Goal: Task Accomplishment & Management: Complete application form

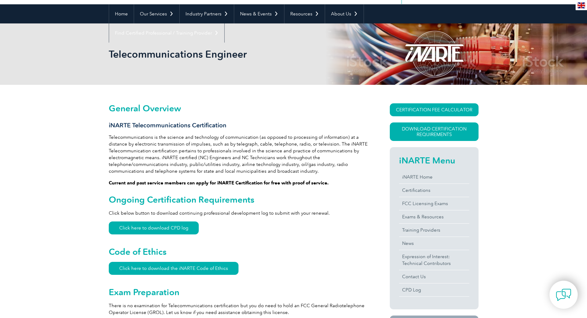
scroll to position [62, 0]
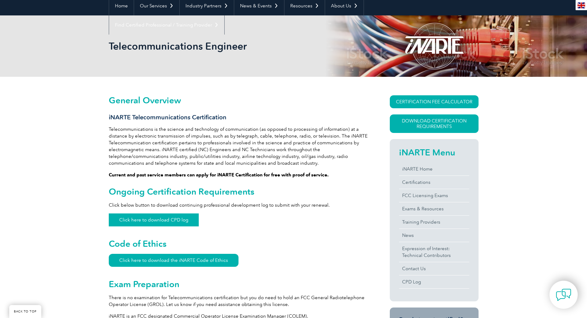
click at [159, 219] on link "Click here to download CPD log" at bounding box center [154, 219] width 90 height 13
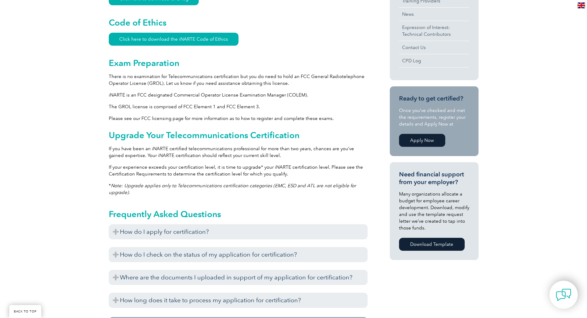
scroll to position [308, 0]
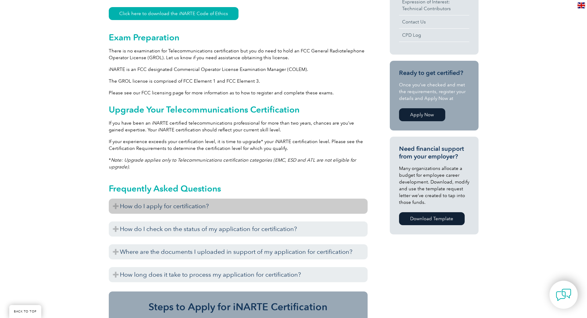
click at [151, 213] on h3 "How do I apply for certification?" at bounding box center [238, 206] width 259 height 15
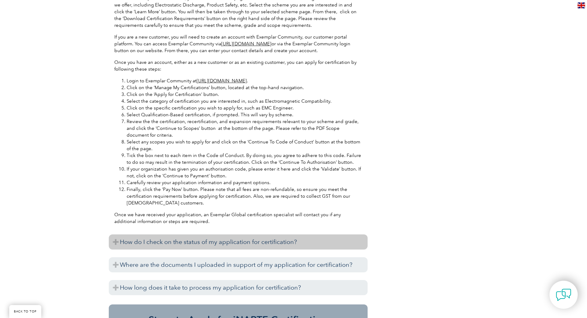
scroll to position [586, 0]
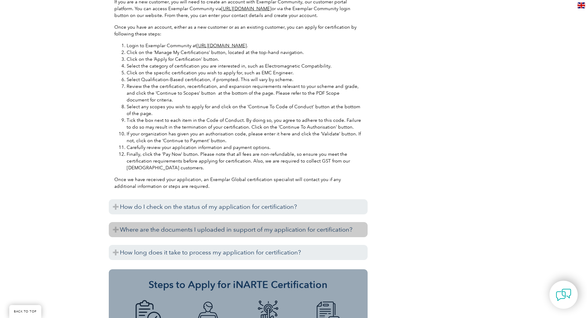
click at [209, 231] on h3 "Where are the documents I uploaded in support of my application for certificati…" at bounding box center [238, 229] width 259 height 15
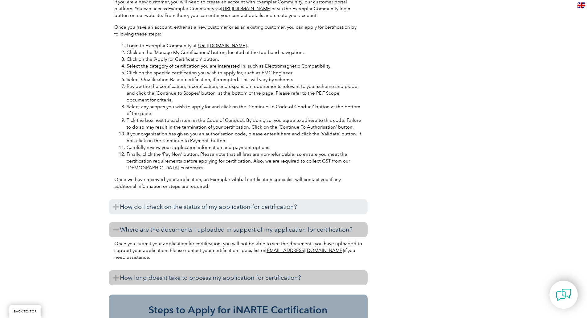
click at [201, 280] on h3 "How long does it take to process my application for certification?" at bounding box center [238, 277] width 259 height 15
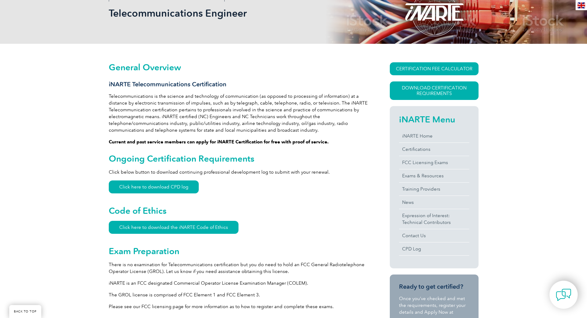
scroll to position [62, 0]
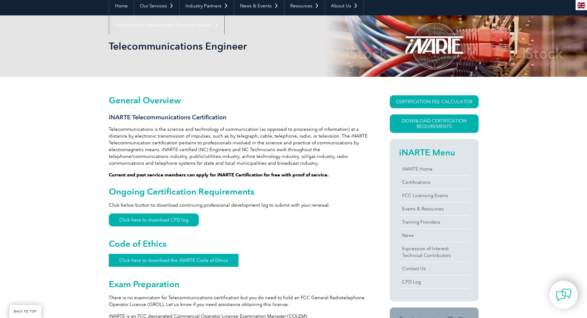
click at [186, 260] on link "Click here to download the iNARTE Code of Ethics" at bounding box center [174, 260] width 130 height 13
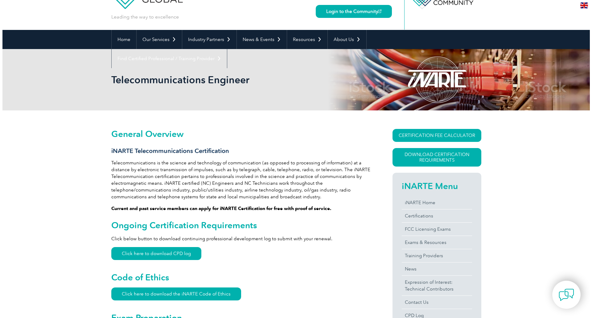
scroll to position [0, 0]
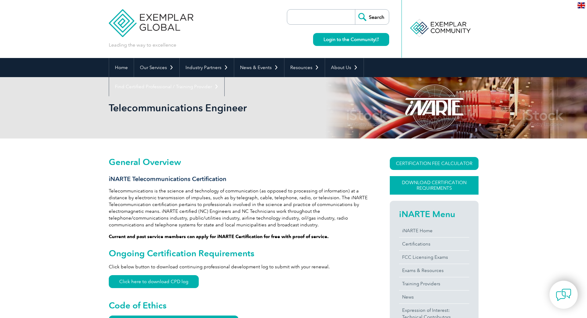
click at [428, 185] on link "Download Certification Requirements" at bounding box center [434, 185] width 89 height 19
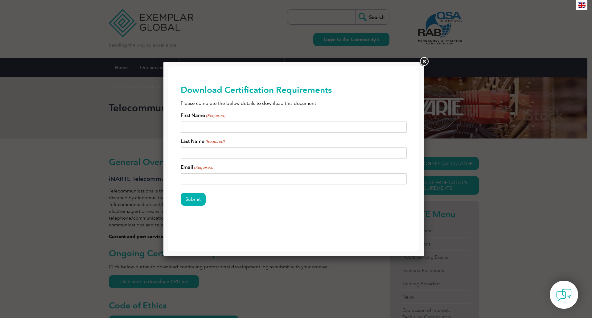
click at [220, 128] on input "First Name (Required)" at bounding box center [294, 126] width 226 height 11
type input "victor"
type input "delgadillo"
type input "vdelgadillo@sandiego.gov"
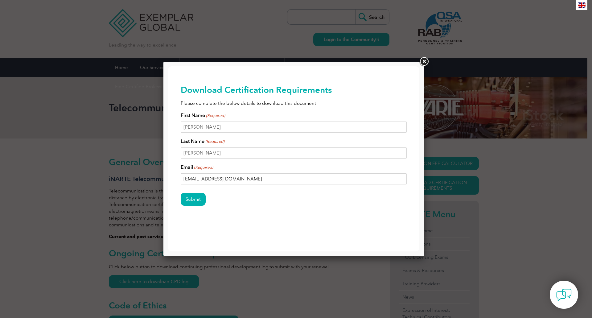
click at [181, 193] on input "Submit" at bounding box center [193, 199] width 25 height 13
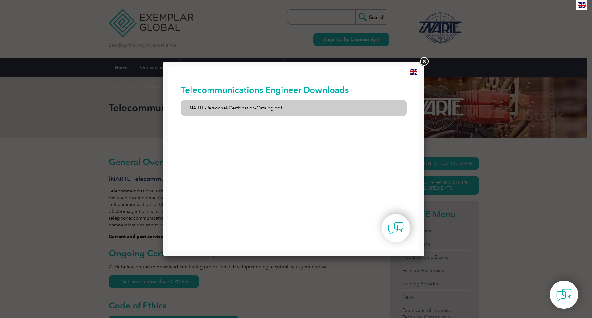
click at [255, 111] on link "iNARTE-Personnel-Certification-Catalog.pdf" at bounding box center [294, 108] width 226 height 16
